Goal: Use online tool/utility: Utilize a website feature to perform a specific function

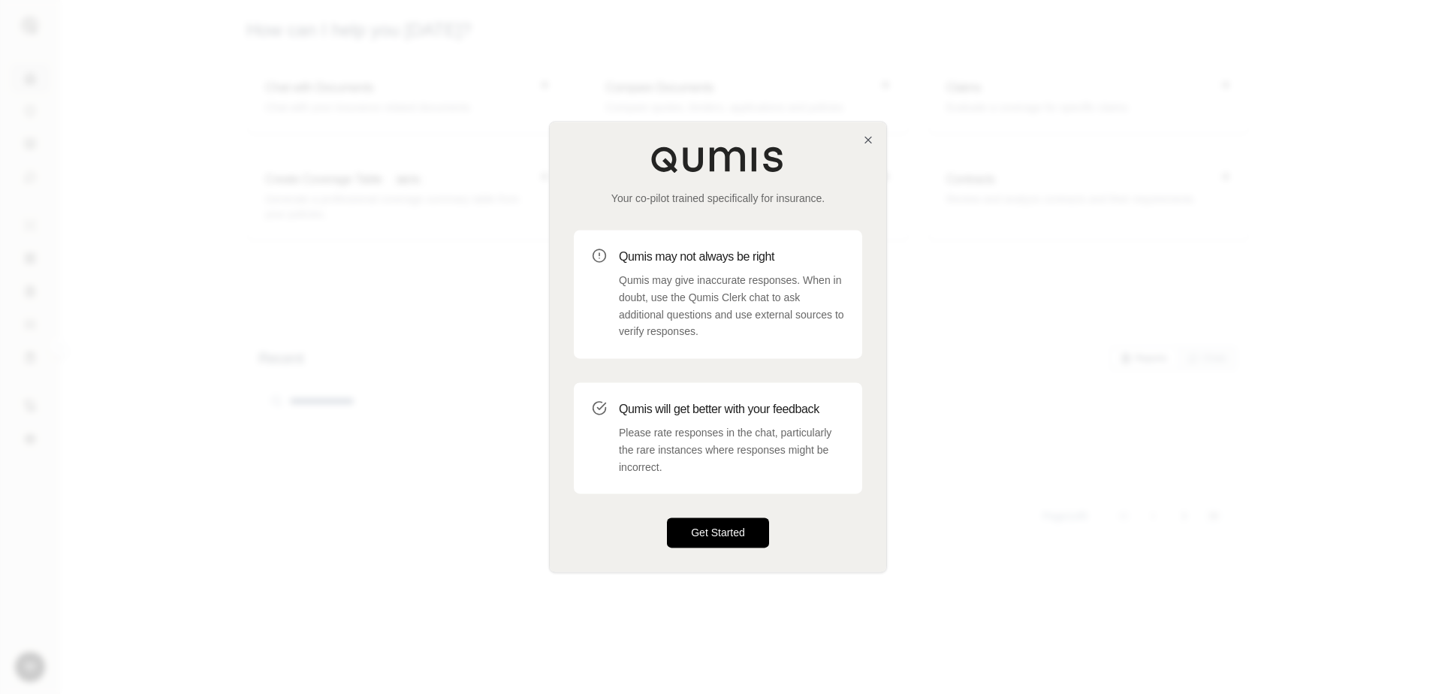
click at [756, 535] on button "Get Started" at bounding box center [718, 533] width 102 height 30
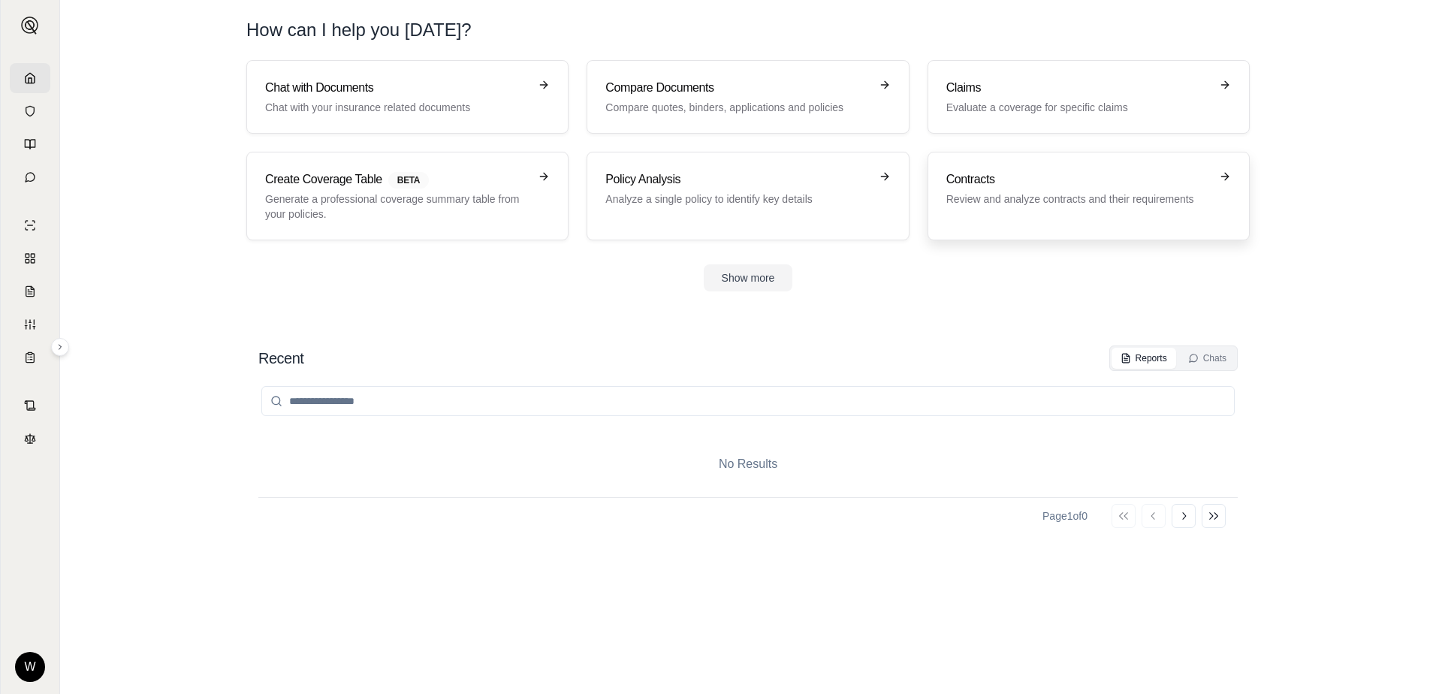
click at [1063, 196] on p "Review and analyze contracts and their requirements" at bounding box center [1078, 199] width 264 height 15
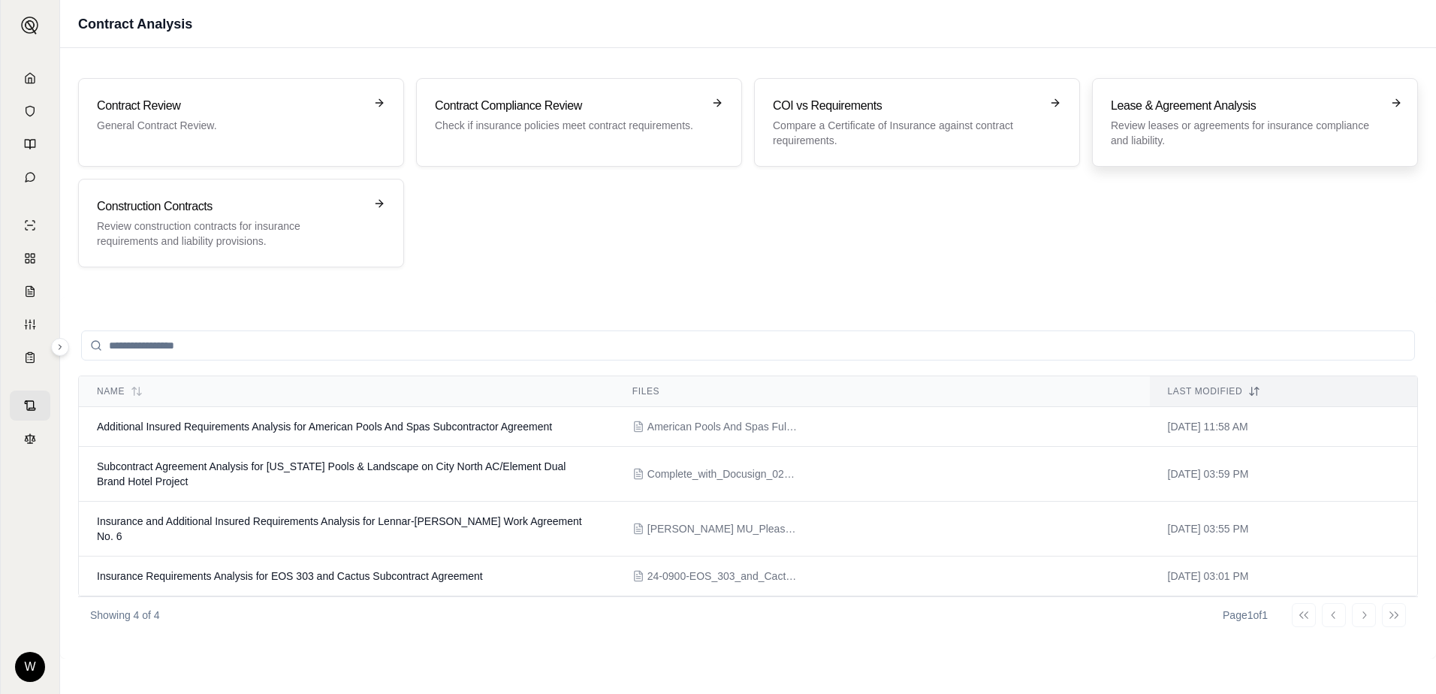
click at [1338, 125] on p "Review leases or agreements for insurance compliance and liability." at bounding box center [1244, 133] width 267 height 30
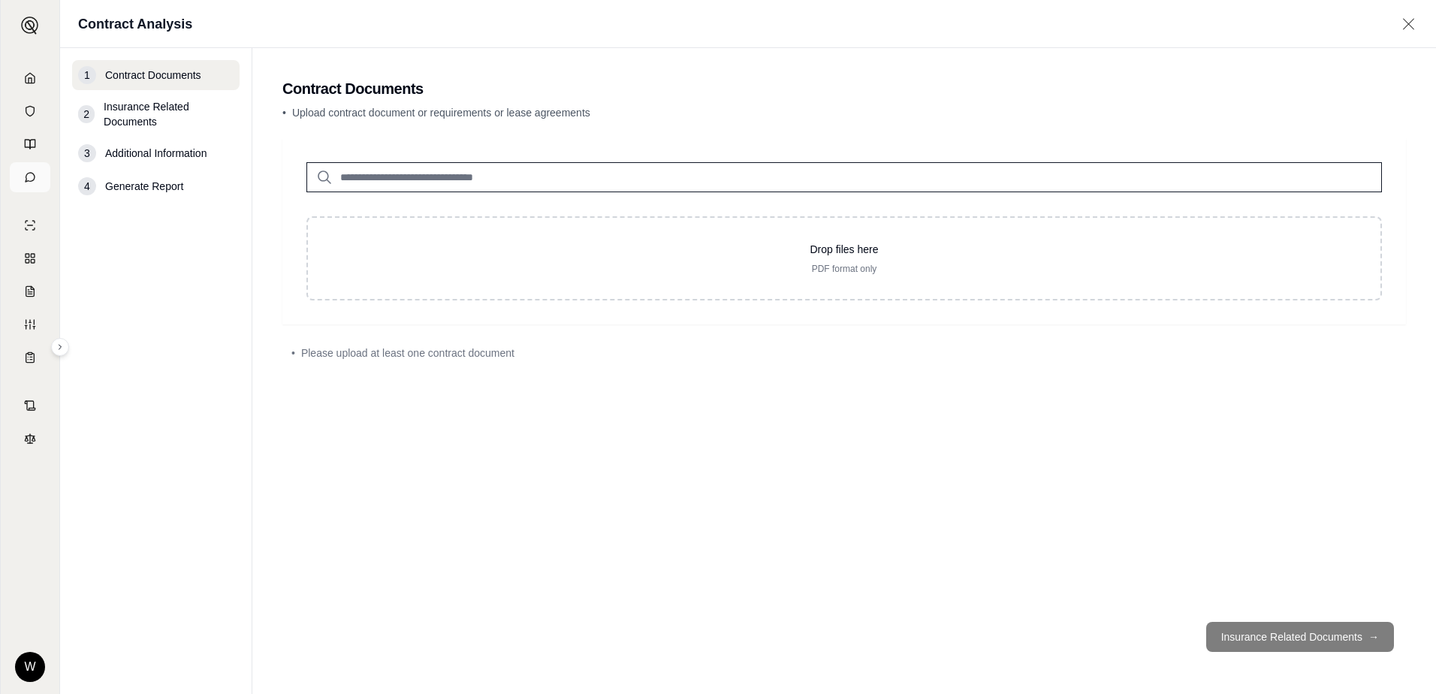
click at [29, 182] on icon at bounding box center [30, 177] width 12 height 12
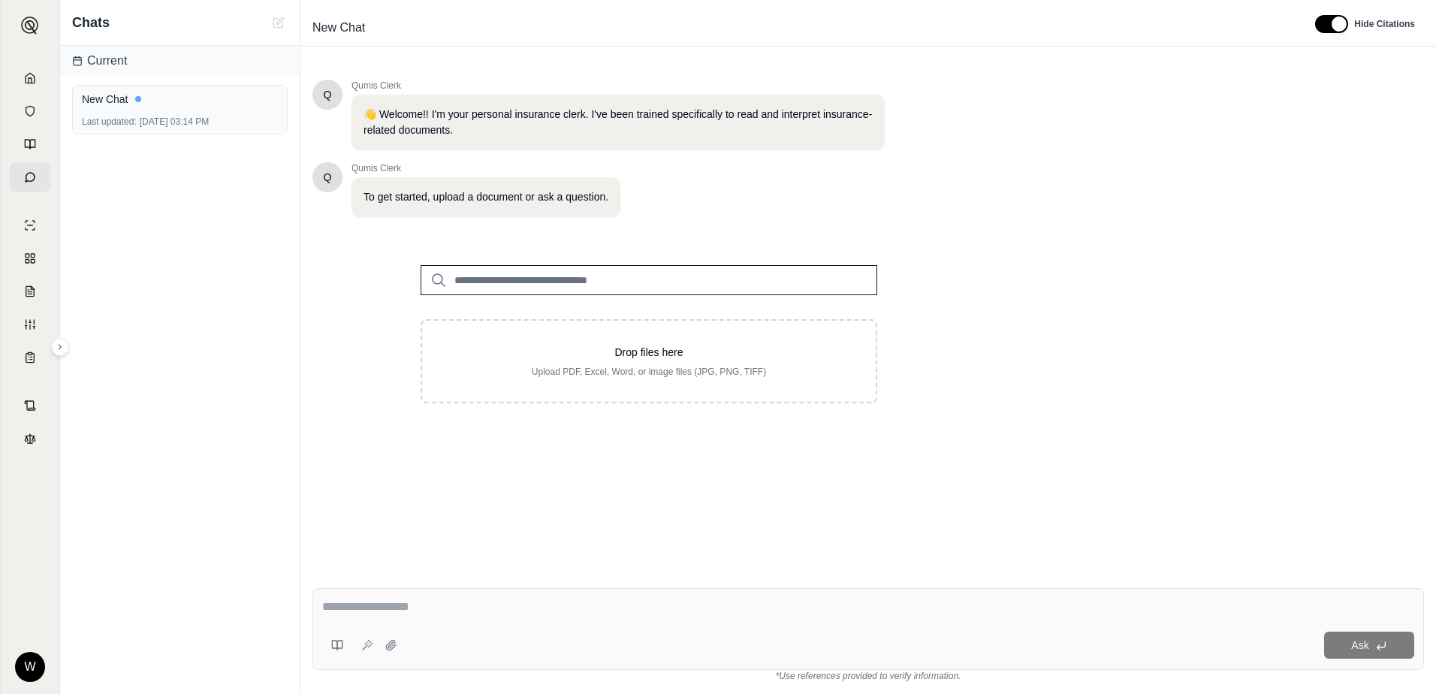
click at [505, 276] on input "search" at bounding box center [649, 280] width 457 height 30
click at [449, 606] on textarea at bounding box center [868, 607] width 1092 height 18
paste textarea "**********"
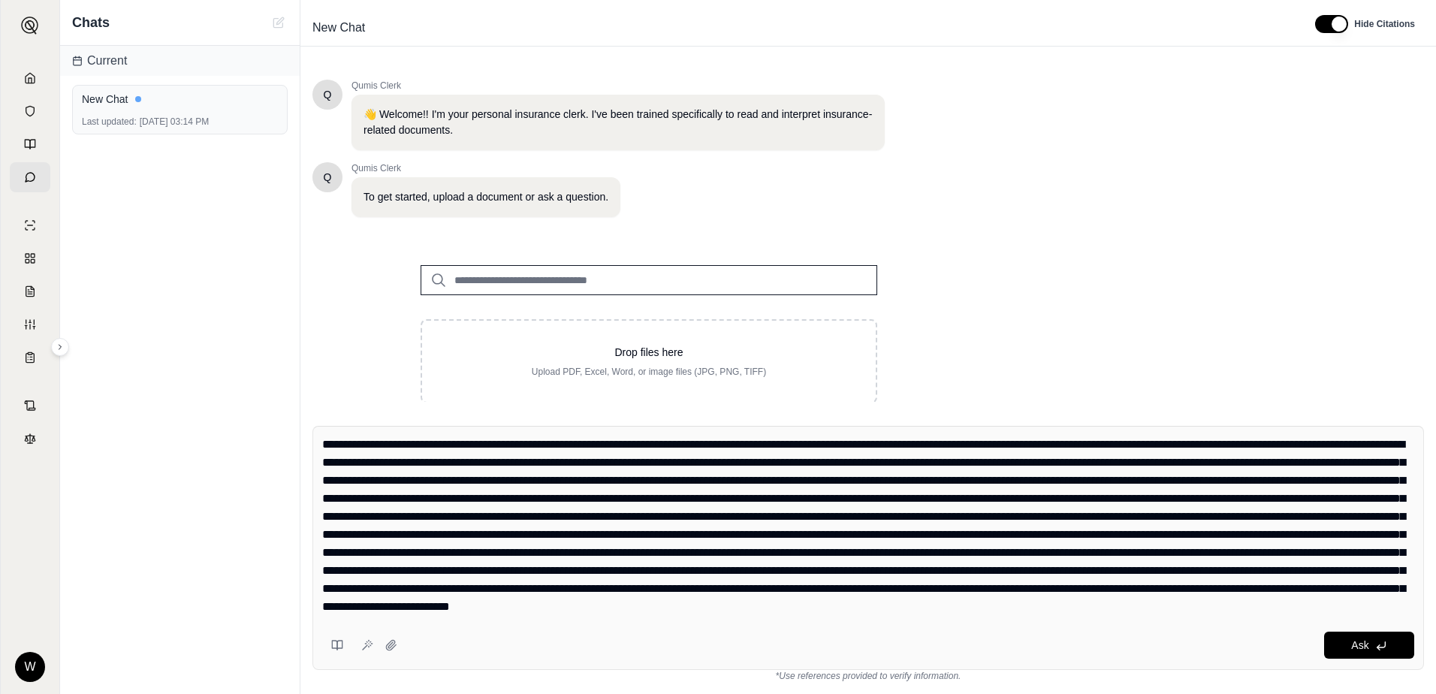
click at [323, 441] on textarea at bounding box center [868, 526] width 1092 height 180
click at [1110, 604] on textarea at bounding box center [868, 526] width 1092 height 180
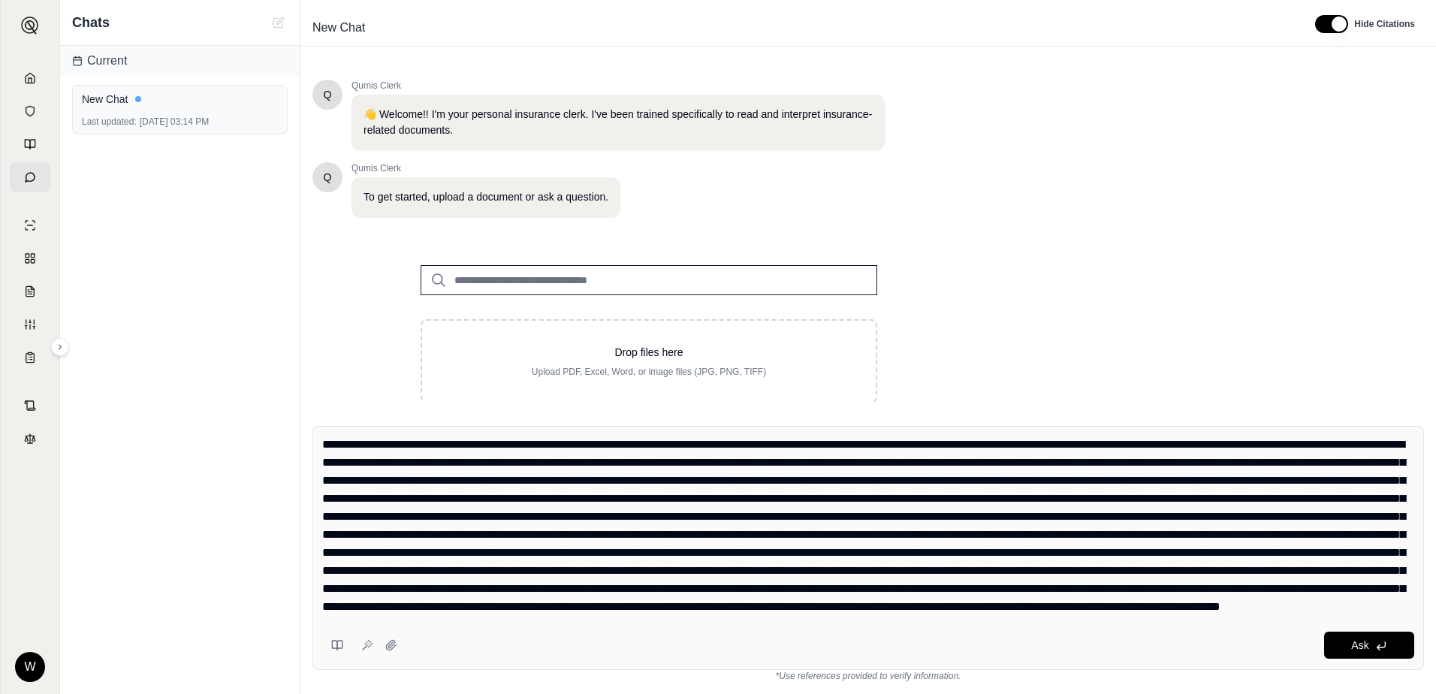
type textarea "**********"
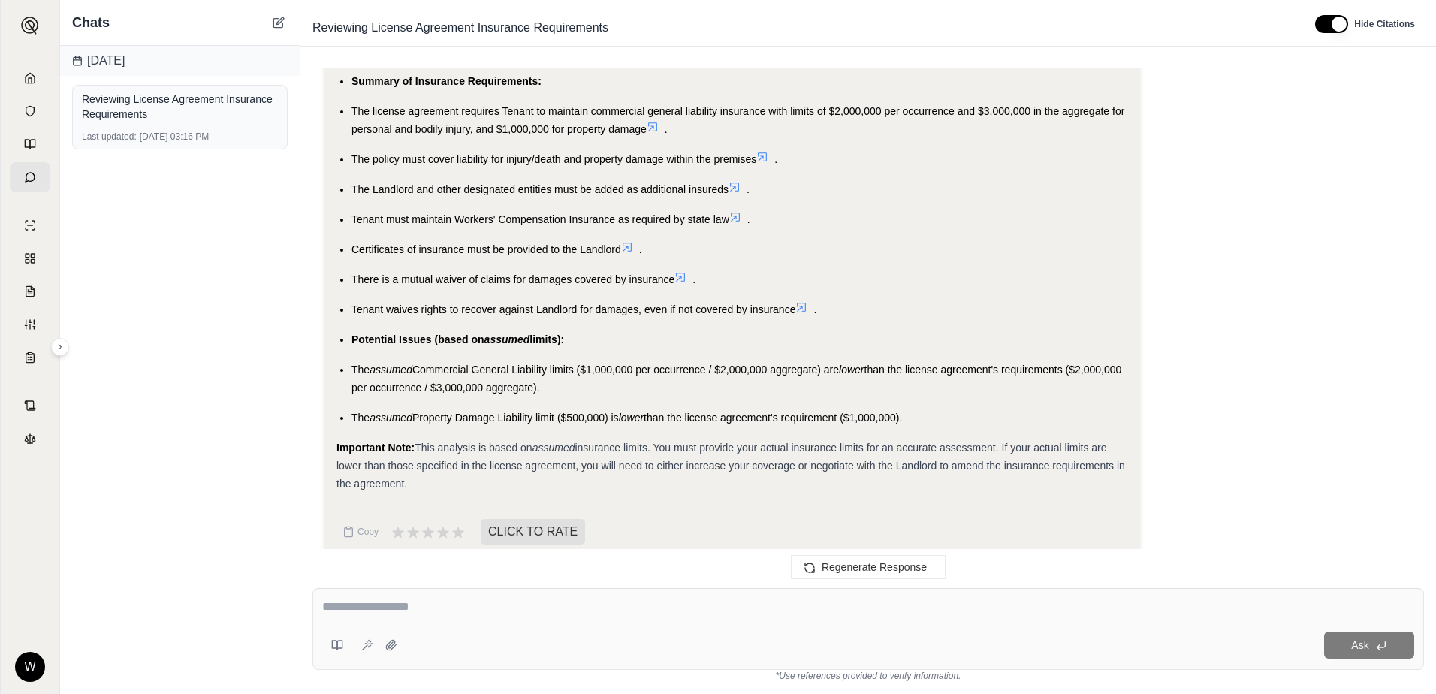
scroll to position [1372, 0]
click at [641, 599] on textarea at bounding box center [868, 607] width 1092 height 18
type textarea "*"
click at [391, 647] on icon at bounding box center [391, 645] width 10 height 10
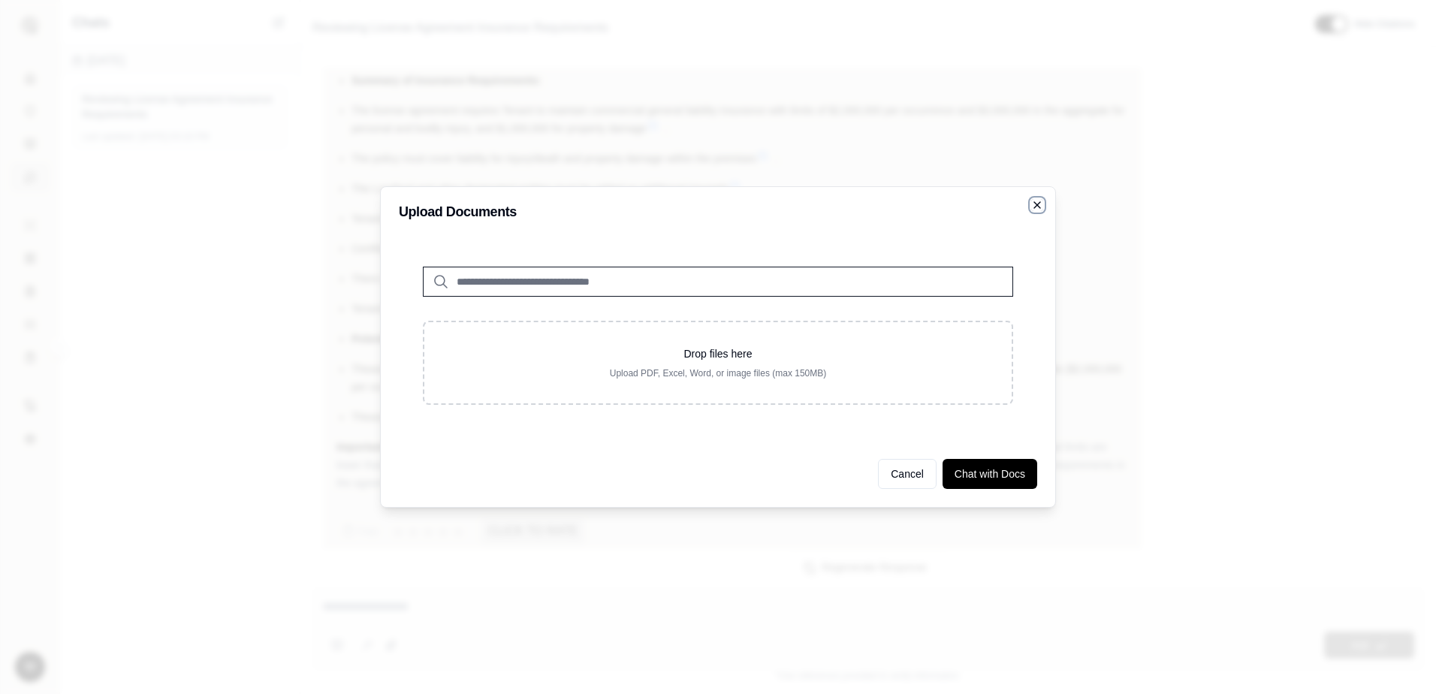
click at [1039, 201] on icon "button" at bounding box center [1037, 205] width 12 height 12
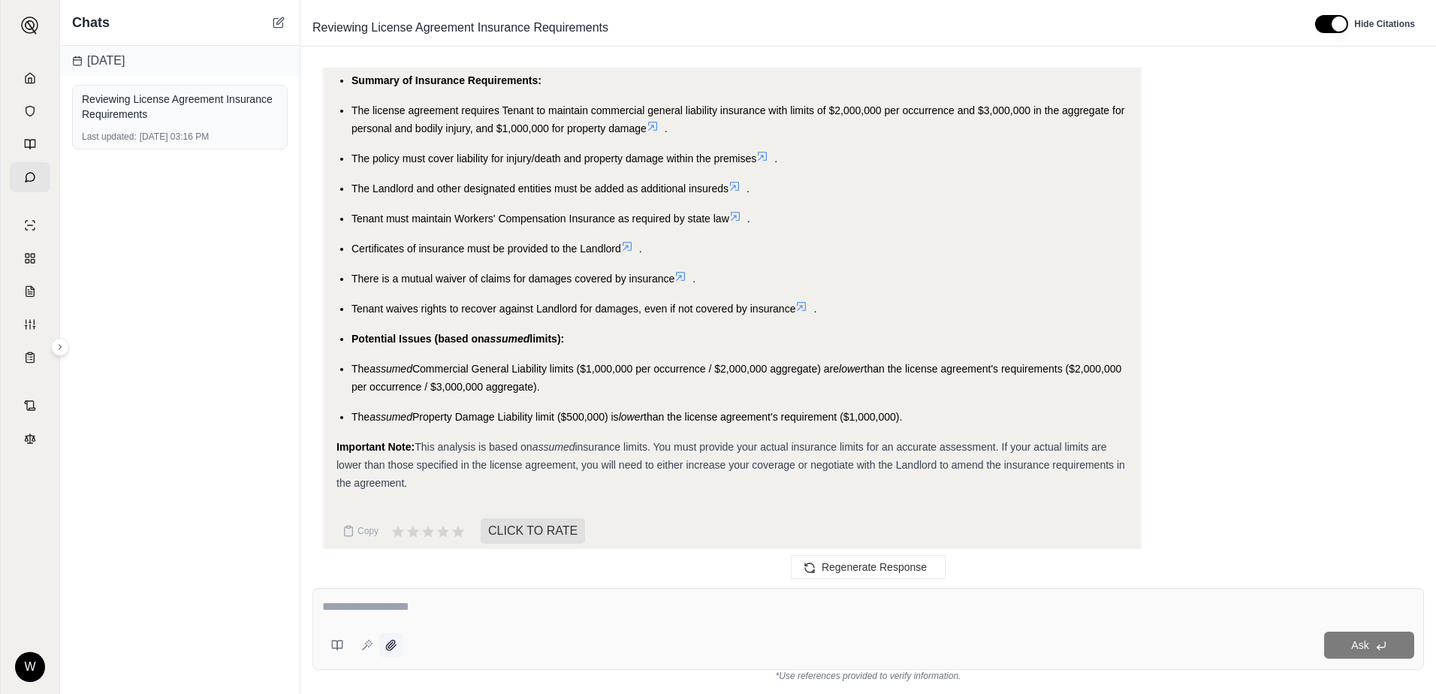
click at [388, 644] on icon at bounding box center [391, 645] width 12 height 12
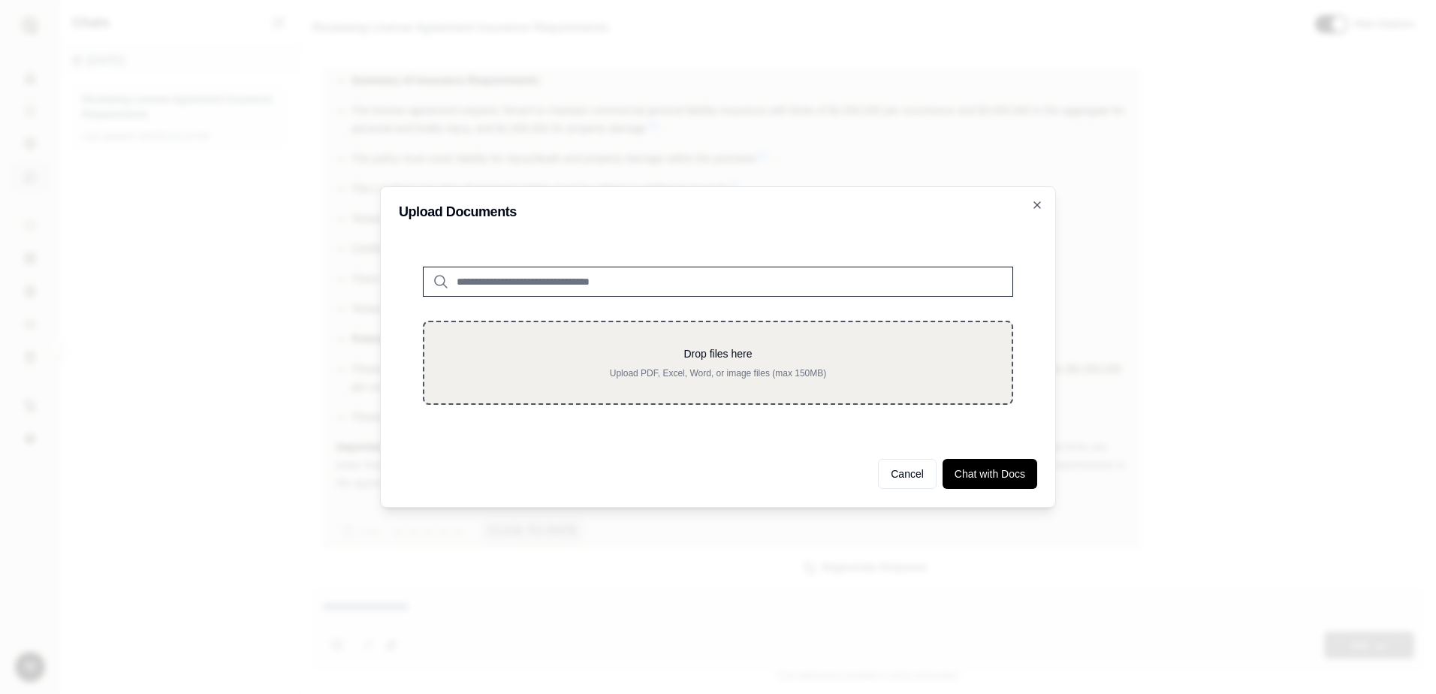
click at [669, 363] on div "Drop files here Upload PDF, Excel, Word, or image files (max 150MB)" at bounding box center [717, 362] width 539 height 33
type input "**********"
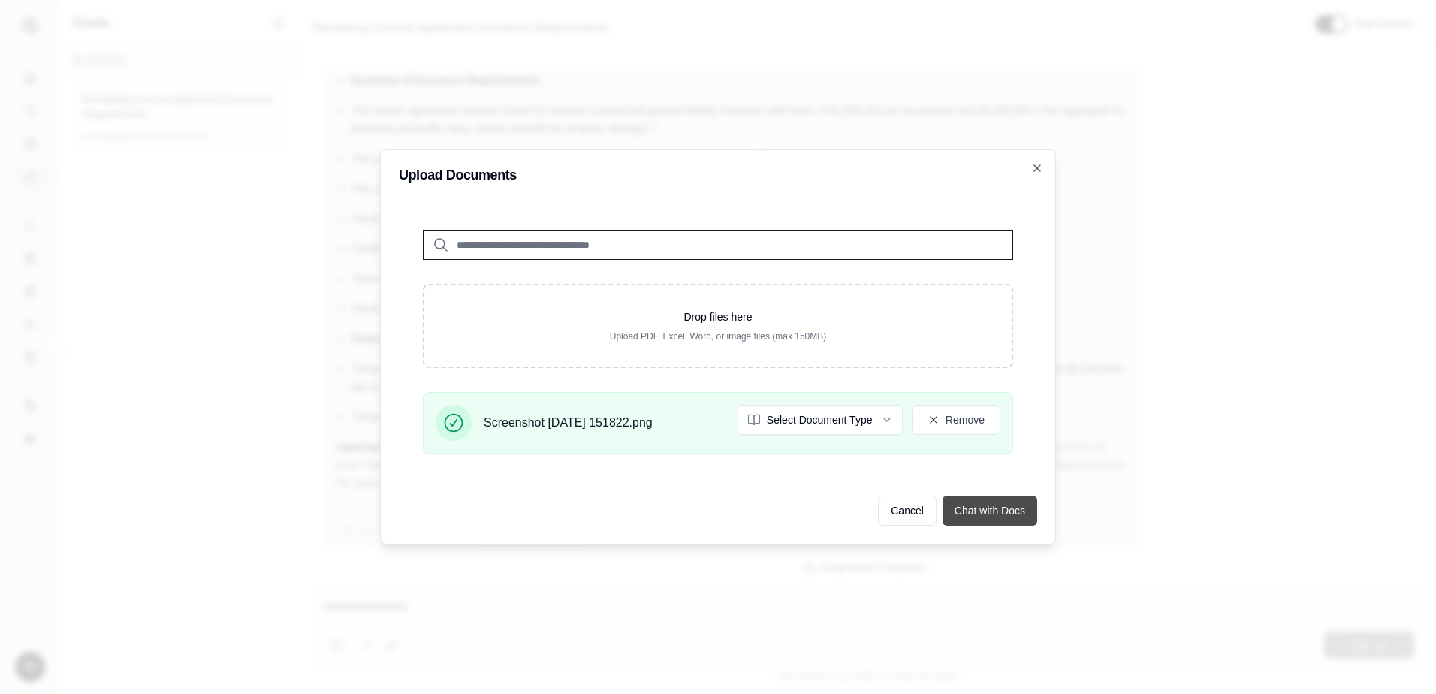
click at [991, 512] on button "Chat with Docs" at bounding box center [989, 511] width 95 height 30
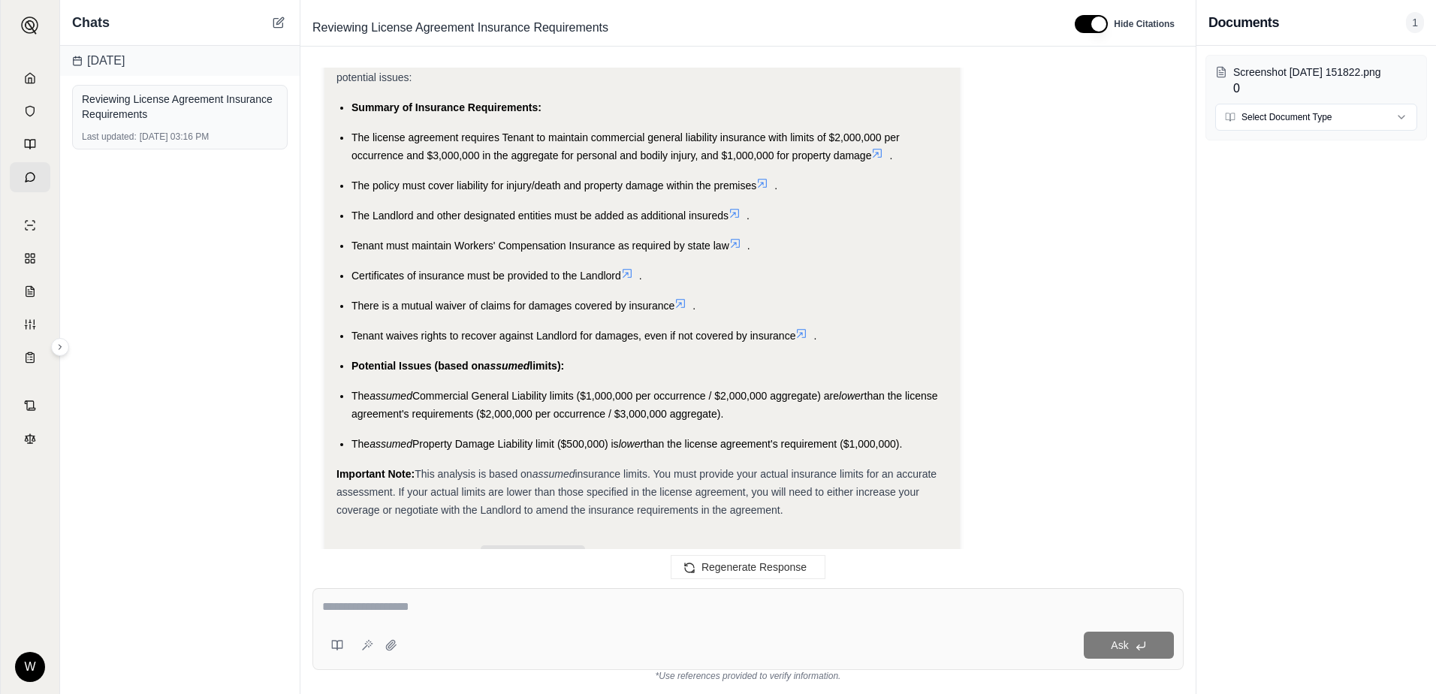
scroll to position [1390, 0]
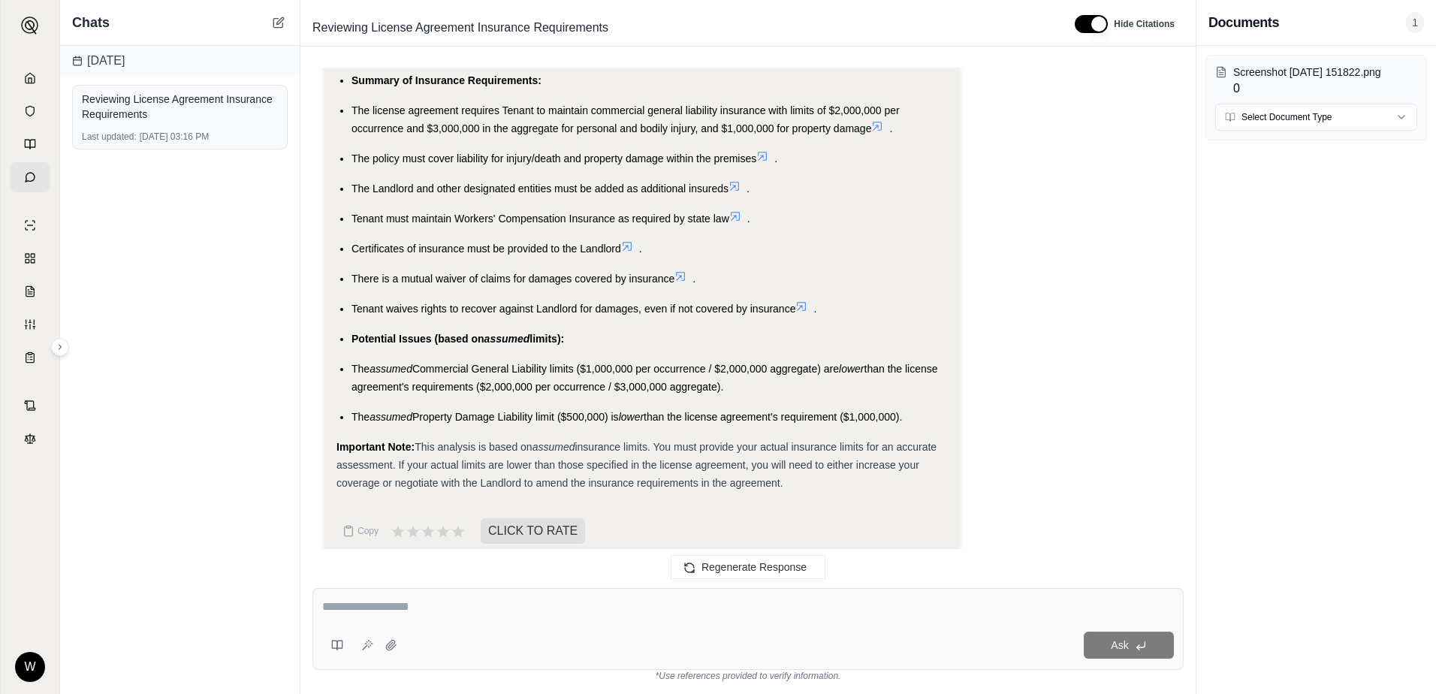
click at [829, 620] on div at bounding box center [748, 609] width 852 height 23
click at [715, 603] on textarea at bounding box center [748, 607] width 852 height 18
type textarea "**********"
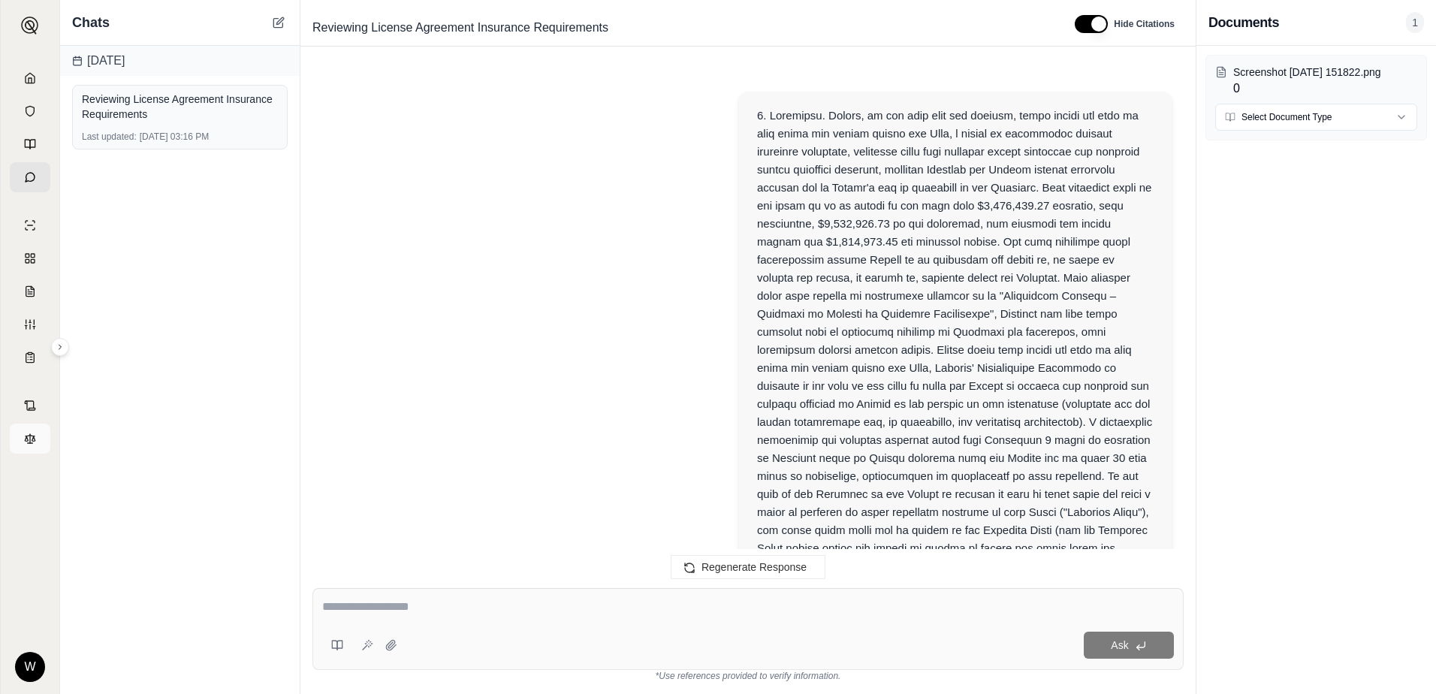
scroll to position [0, 0]
